Goal: Browse casually

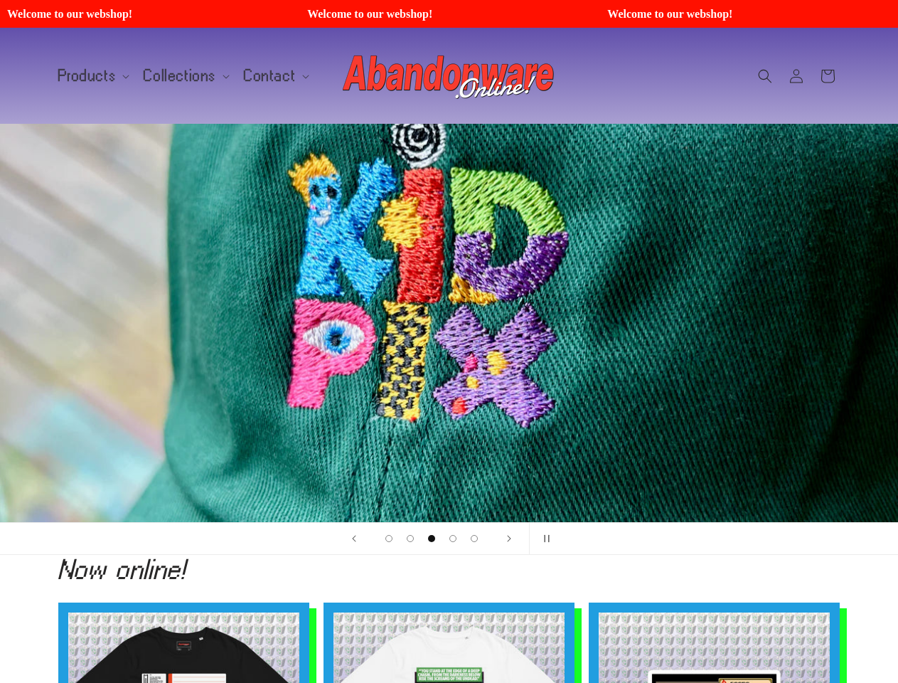
scroll to position [0, 2695]
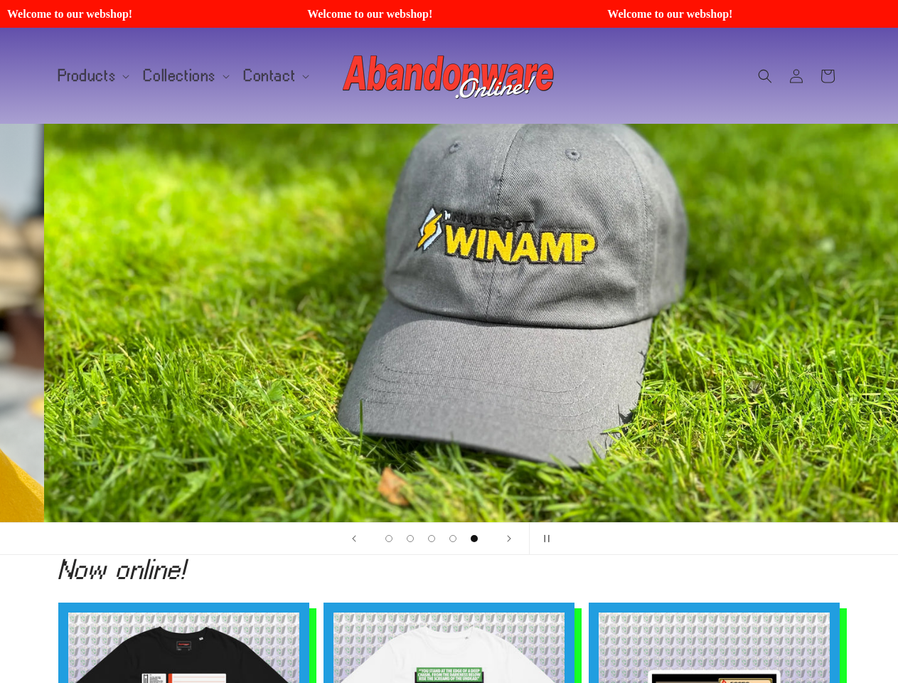
click at [91, 76] on span "Products" at bounding box center [87, 76] width 58 height 13
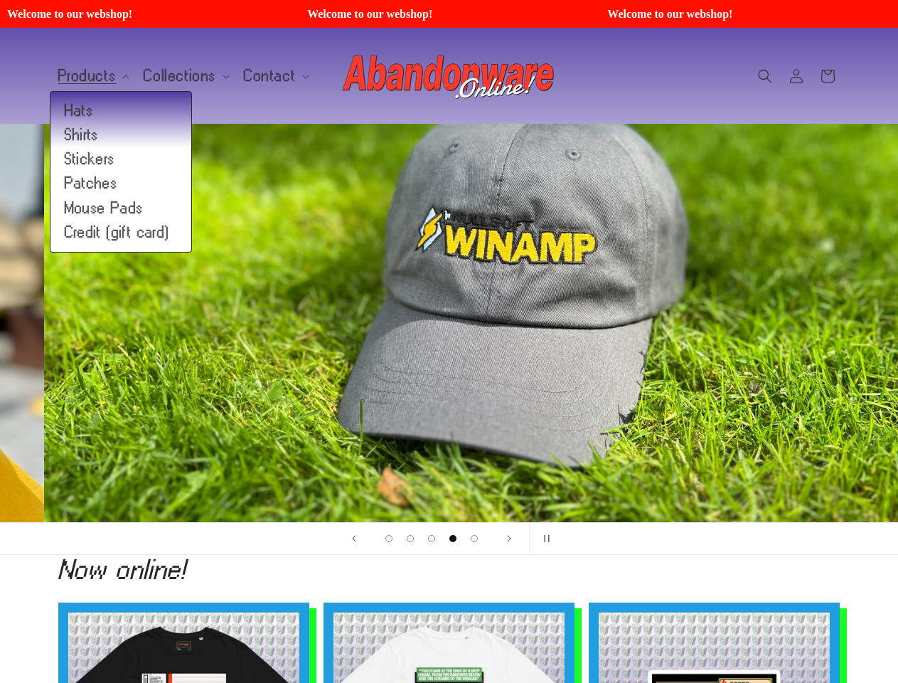
click at [181, 76] on span "Collections" at bounding box center [180, 76] width 73 height 13
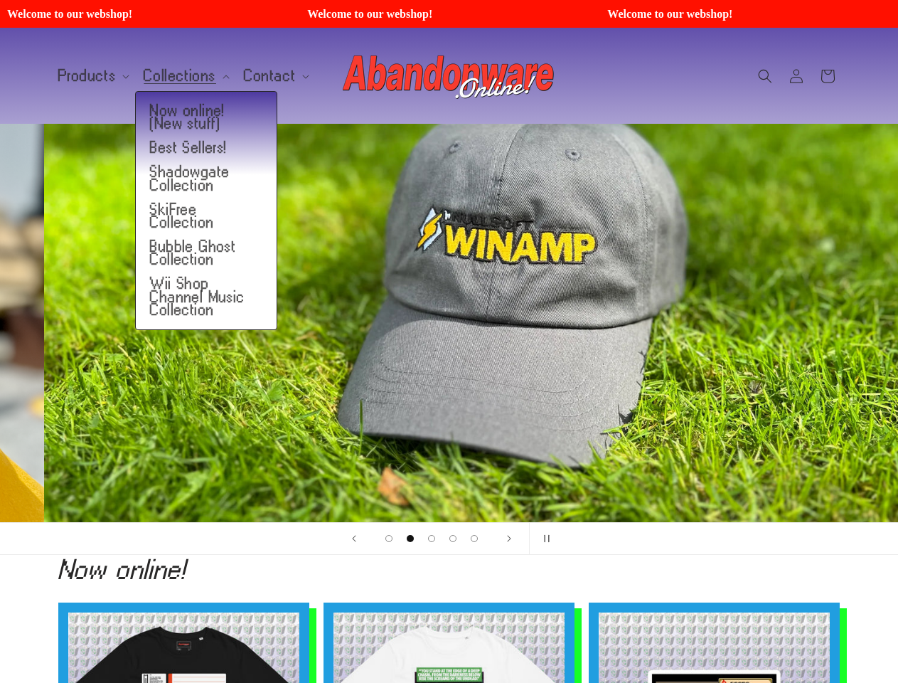
click at [267, 76] on span "Contact" at bounding box center [270, 76] width 52 height 13
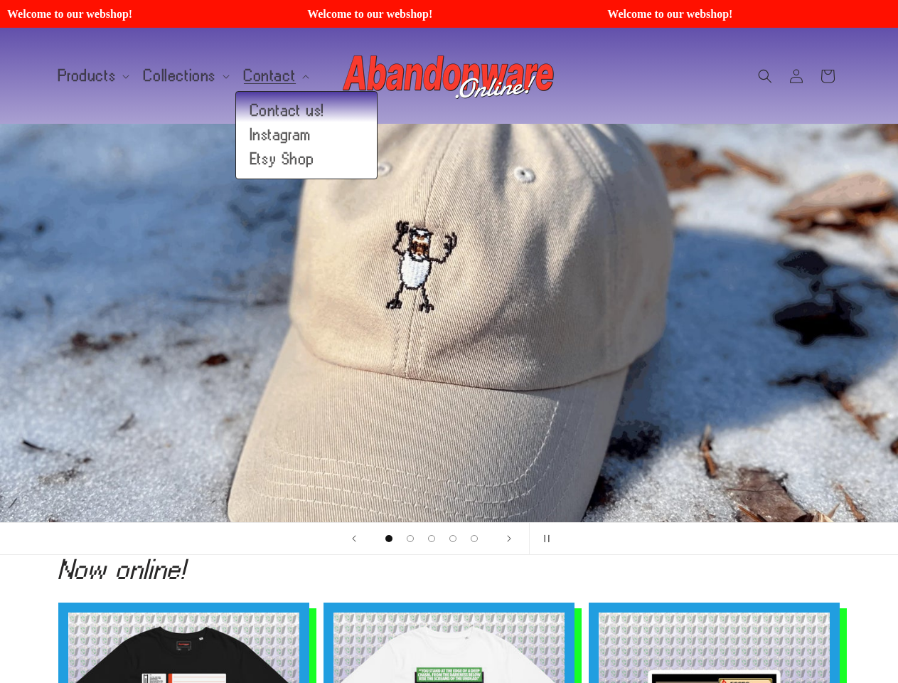
click at [765, 76] on icon "Search" at bounding box center [765, 76] width 14 height 14
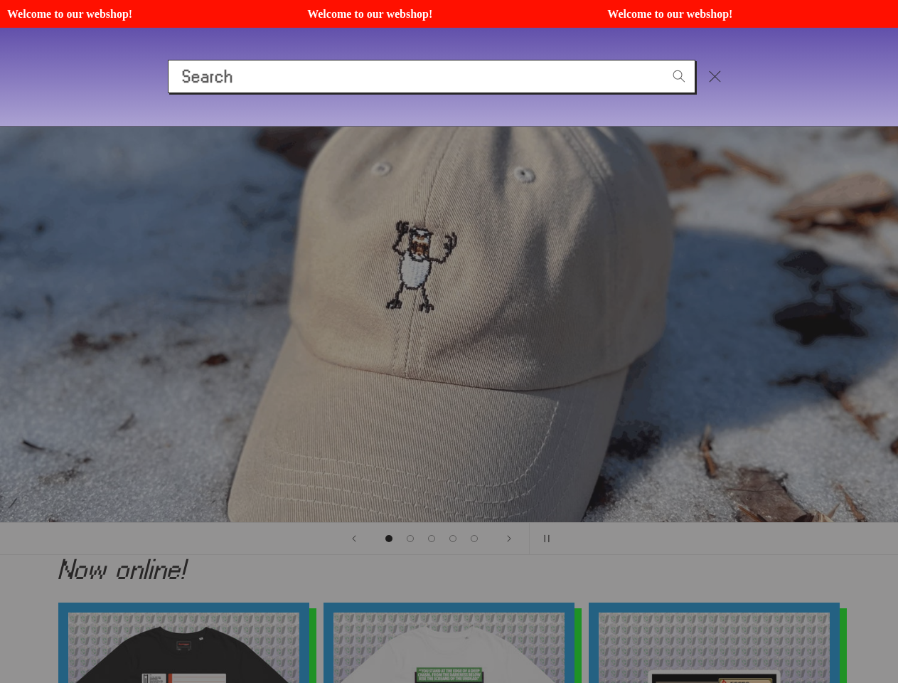
click at [767, 92] on div "Search" at bounding box center [449, 76] width 898 height 98
click at [0, 77] on div "Search" at bounding box center [0, 77] width 0 height 0
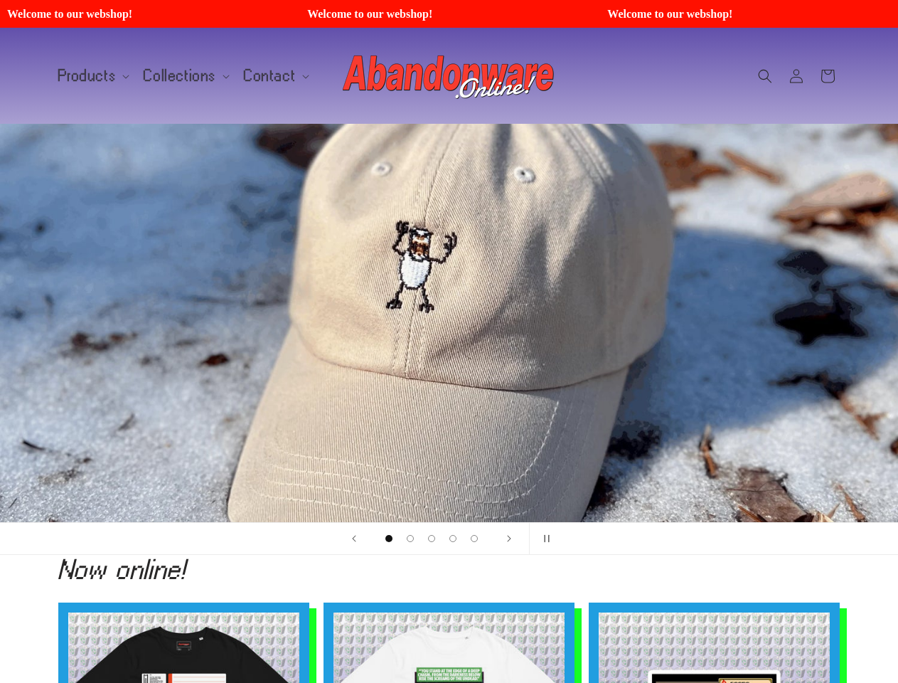
click at [389, 538] on span "Load slide 1 of 5" at bounding box center [389, 538] width 7 height 7
click at [410, 538] on span "Load slide 2 of 5" at bounding box center [410, 538] width 7 height 7
click at [432, 538] on span "Load slide 3 of 5" at bounding box center [431, 538] width 7 height 7
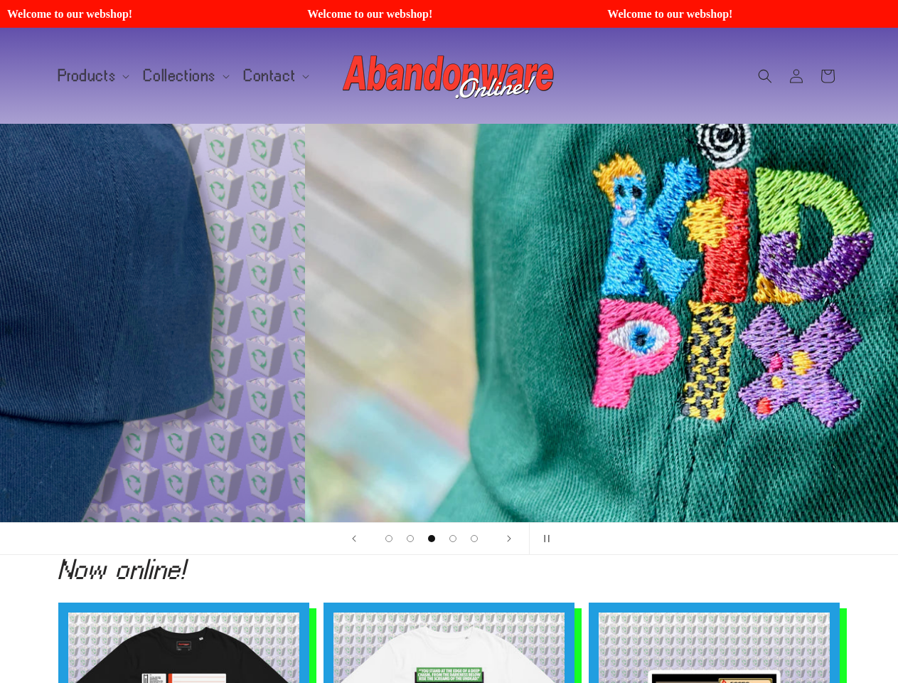
scroll to position [0, 1797]
